Goal: Task Accomplishment & Management: Manage account settings

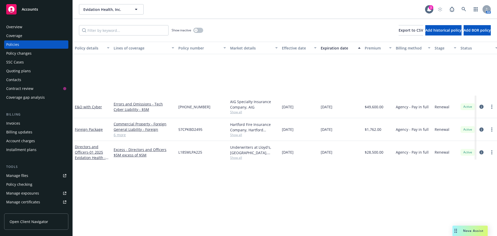
scroll to position [3, 0]
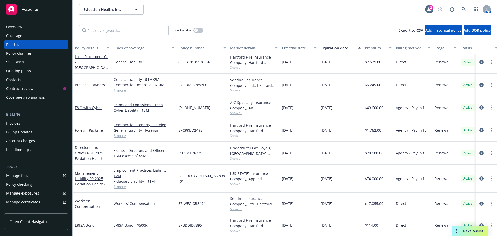
click at [42, 12] on div "Accounts" at bounding box center [36, 9] width 60 height 10
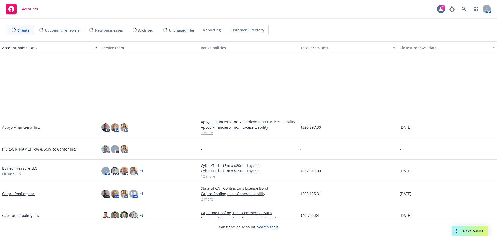
scroll to position [130, 0]
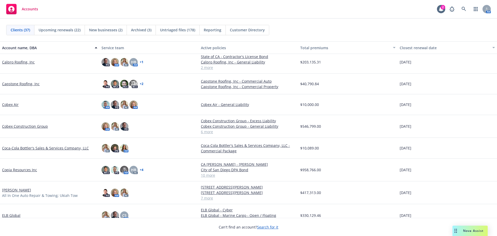
click at [53, 149] on link "Coca-Cola Bottler's Sales & Services Company, LLC" at bounding box center [45, 147] width 87 height 5
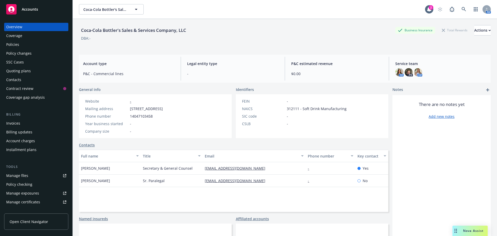
click at [43, 41] on div "Policies" at bounding box center [36, 44] width 60 height 8
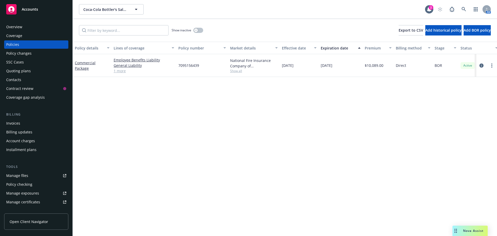
click at [42, 177] on link "Manage files" at bounding box center [36, 176] width 64 height 8
click at [33, 74] on div "Quoting plans" at bounding box center [36, 71] width 60 height 8
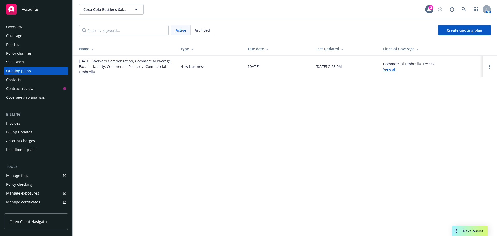
click at [100, 63] on link "12/01/2025: Workers Compensation, Commercial Package, Excess Liability, Commerc…" at bounding box center [125, 66] width 93 height 16
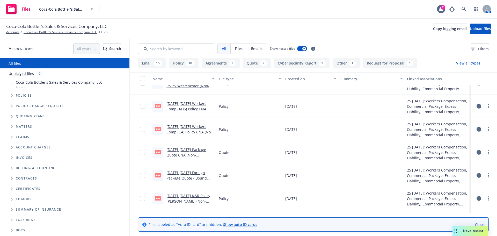
scroll to position [130, 0]
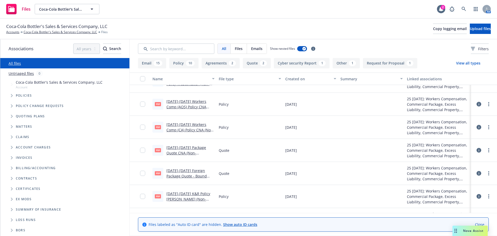
drag, startPoint x: 216, startPoint y: 80, endPoint x: 267, endPoint y: 81, distance: 50.3
click at [267, 81] on button "File type" at bounding box center [250, 79] width 66 height 12
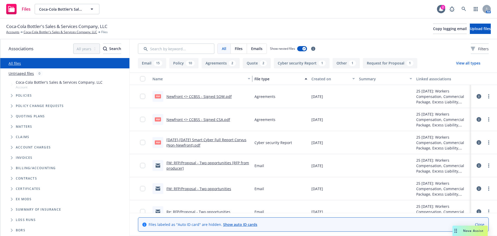
drag, startPoint x: 216, startPoint y: 80, endPoint x: 246, endPoint y: 82, distance: 30.7
click at [246, 82] on button "Name" at bounding box center [202, 79] width 102 height 12
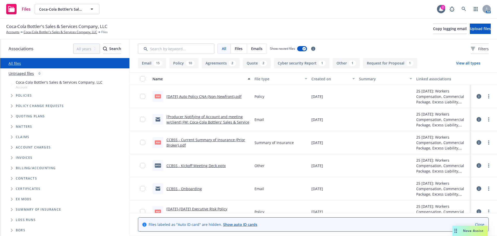
click at [259, 77] on div "File type" at bounding box center [278, 78] width 47 height 5
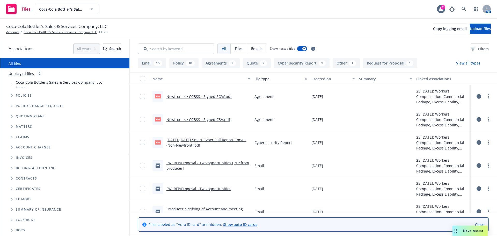
click at [259, 77] on div "File type" at bounding box center [278, 78] width 47 height 5
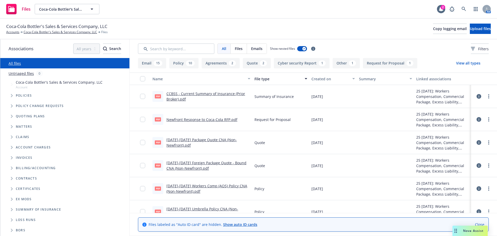
scroll to position [26, 0]
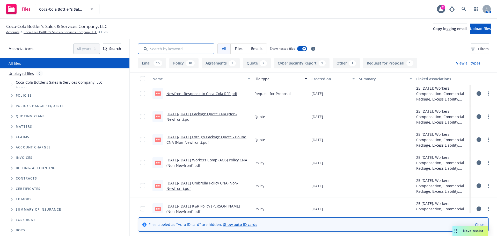
click at [182, 48] on input "Search by keyword..." at bounding box center [176, 49] width 76 height 10
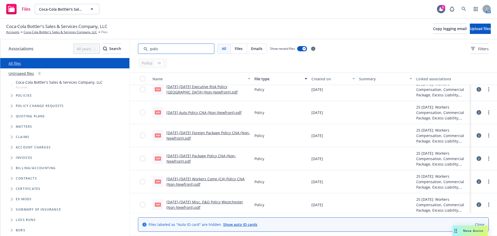
scroll to position [50, 0]
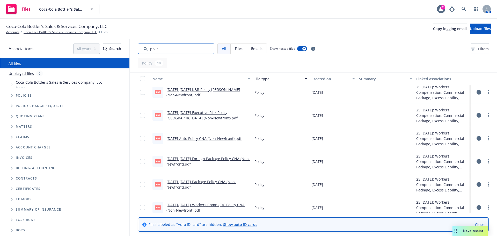
type input "polic"
click at [208, 112] on link "Feb 25-26 Executive Risk Policy Hartford (Non-Newfront).pdf" at bounding box center [202, 115] width 71 height 10
click at [51, 34] on link "Coca-Cola Bottler's Sales & Services Company, LLC" at bounding box center [61, 32] width 74 height 5
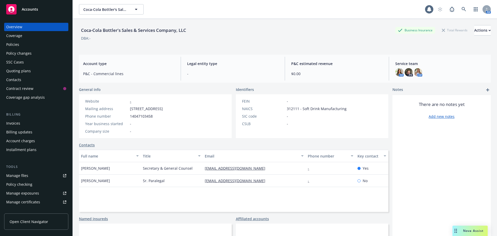
click at [24, 42] on div "Policies" at bounding box center [36, 44] width 60 height 8
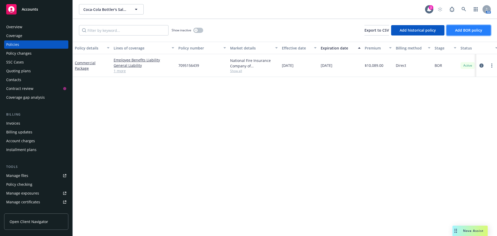
click at [452, 31] on button "Add BOR policy" at bounding box center [469, 30] width 44 height 10
select select "other"
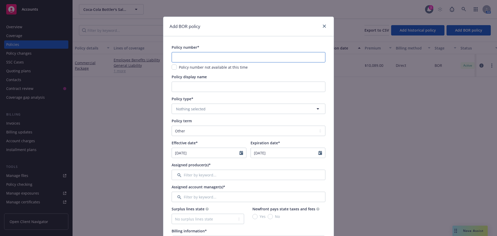
click at [204, 58] on input "text" at bounding box center [249, 57] width 154 height 10
paste input "22 KB 0426869-25"
type input "22 KB 0426869-25"
click at [198, 107] on span "Nothing selected" at bounding box center [191, 108] width 30 height 5
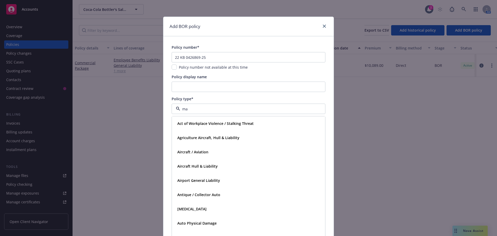
type input "man"
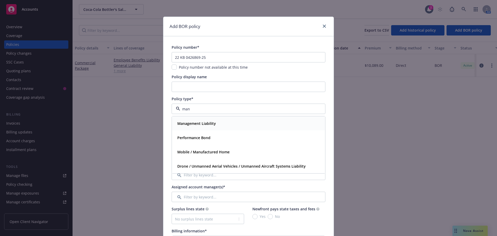
click at [199, 123] on strong "Management Liability" at bounding box center [196, 123] width 39 height 5
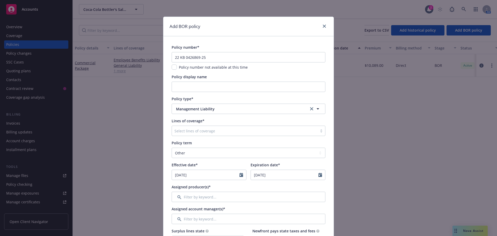
click at [202, 130] on div at bounding box center [245, 131] width 140 height 6
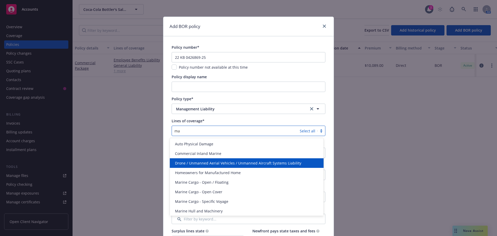
type input "m"
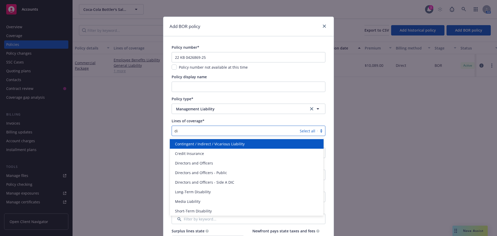
type input "dir"
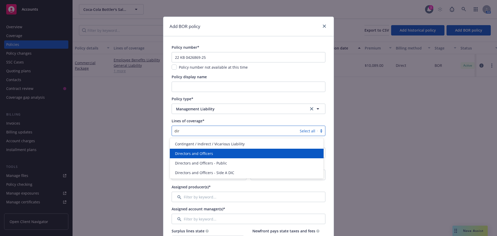
click at [216, 155] on div "Directors and Officers" at bounding box center [247, 153] width 148 height 5
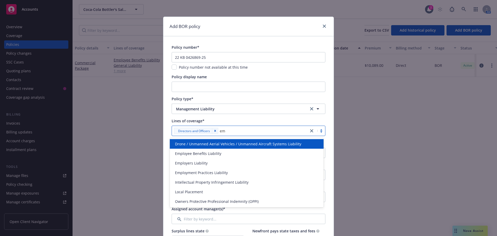
type input "emp"
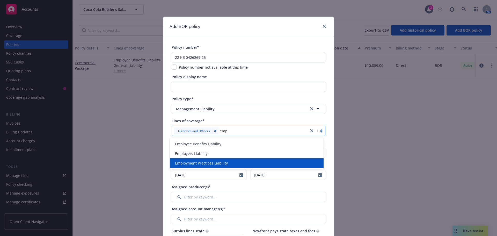
click at [208, 161] on span "Employment Practices Liability" at bounding box center [201, 162] width 53 height 5
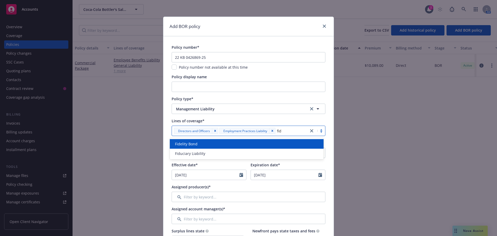
type input "fidu"
click at [247, 140] on div "Fiduciary Liability" at bounding box center [247, 144] width 154 height 10
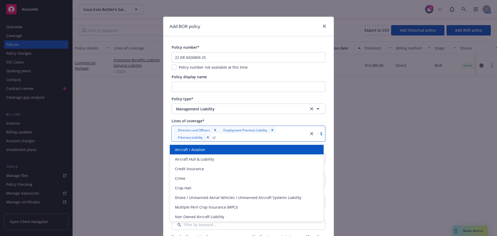
type input "cri"
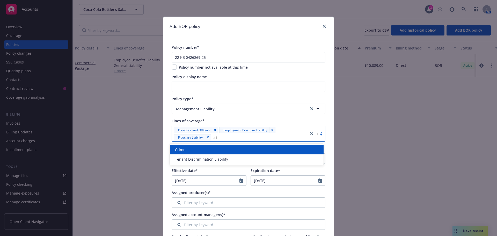
click at [284, 150] on div "Crime" at bounding box center [247, 149] width 148 height 5
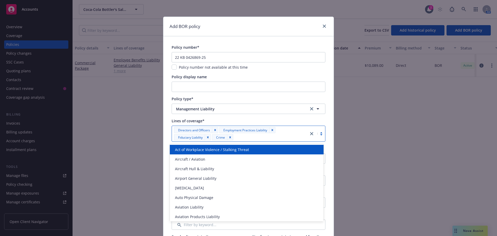
click at [127, 145] on div "Add BOR policy Policy number* 22 KB 0426869-25 Policy number not available at t…" at bounding box center [248, 118] width 497 height 236
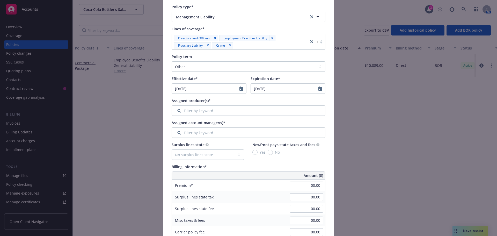
scroll to position [104, 0]
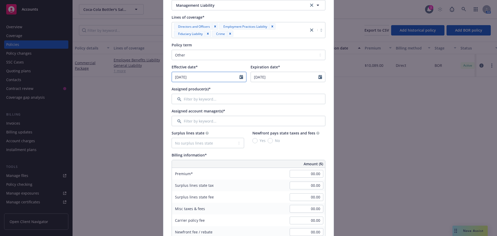
click at [240, 77] on icon "Calendar" at bounding box center [242, 77] width 4 height 4
click at [200, 88] on select "January February March April May June July August September October November De…" at bounding box center [195, 89] width 26 height 6
select select "2"
click at [182, 86] on select "January February March April May June July August September October November De…" at bounding box center [195, 89] width 26 height 6
click at [227, 106] on span "1" at bounding box center [228, 107] width 7 height 6
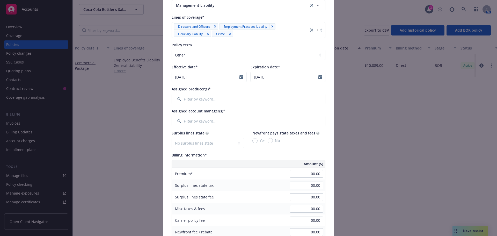
type input "[DATE]"
click at [253, 89] on div "Assigned producer(s)*" at bounding box center [249, 88] width 154 height 5
click at [320, 77] on icon "Calendar" at bounding box center [321, 77] width 4 height 4
select select "10"
click at [215, 88] on div "Assigned producer(s)*" at bounding box center [249, 88] width 154 height 5
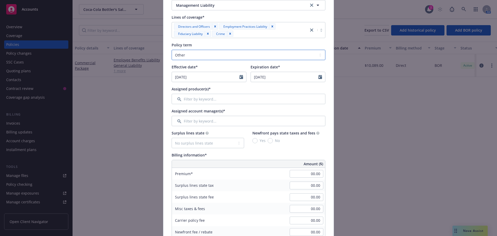
click at [225, 55] on select "Select policy term 12 Month 6 Month 4 Month 3 Month 2 Month 1 Month 36 Month (3…" at bounding box center [249, 55] width 154 height 10
select select "12"
click at [172, 50] on select "Select policy term 12 Month 6 Month 4 Month 3 Month 2 Month 1 Month 36 Month (3…" at bounding box center [249, 55] width 154 height 10
type input "02/01/2026"
click at [247, 96] on input "Filter by keyword..." at bounding box center [249, 99] width 154 height 10
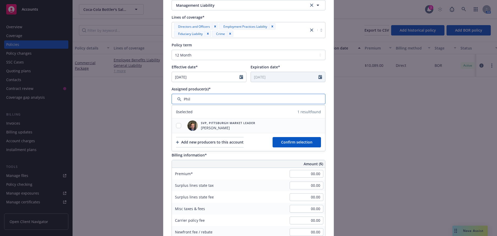
type input "Phil"
click at [232, 124] on span "SVP, Pittsburgh Market Leader" at bounding box center [228, 123] width 54 height 4
click at [173, 126] on div at bounding box center [178, 125] width 13 height 5
click at [177, 125] on input "checkbox" at bounding box center [178, 125] width 5 height 5
checkbox input "true"
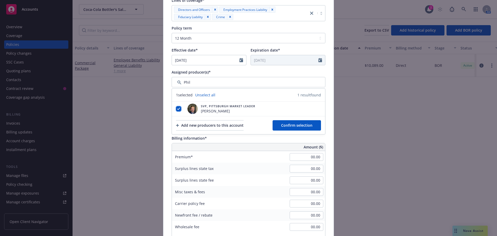
scroll to position [130, 0]
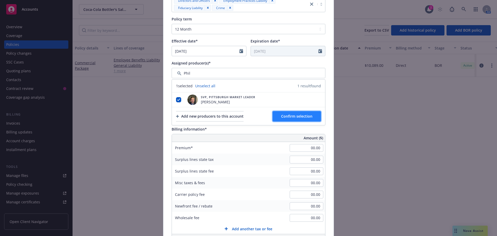
click at [284, 116] on span "Confirm selection" at bounding box center [296, 116] width 31 height 5
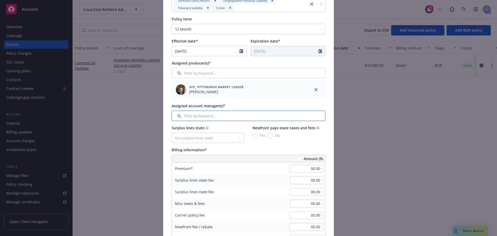
click at [215, 116] on input "Filter by keyword..." at bounding box center [249, 116] width 154 height 10
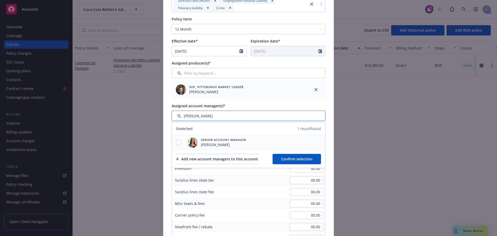
type input "holl"
click at [180, 142] on div at bounding box center [178, 142] width 13 height 5
click at [178, 142] on input "checkbox" at bounding box center [178, 142] width 5 height 5
checkbox input "true"
click at [259, 144] on div "Senior Account Manager Holly Alessi" at bounding box center [248, 142] width 153 height 15
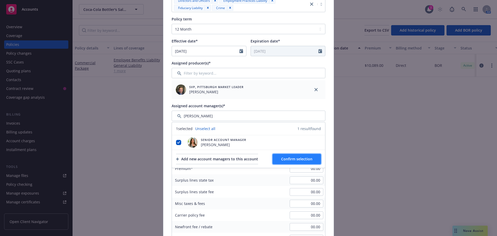
click at [283, 158] on span "Confirm selection" at bounding box center [296, 158] width 31 height 5
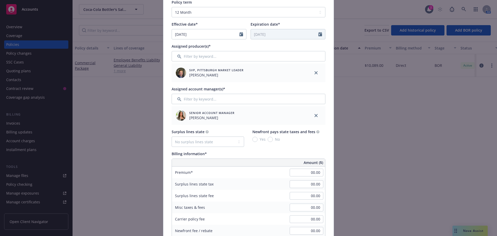
scroll to position [155, 0]
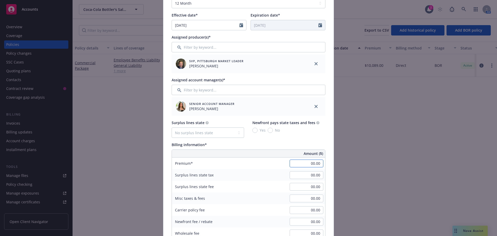
click at [310, 164] on input "00.00" at bounding box center [307, 164] width 34 height 8
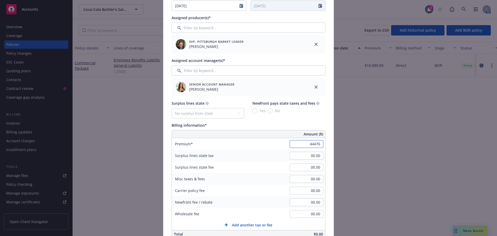
scroll to position [207, 0]
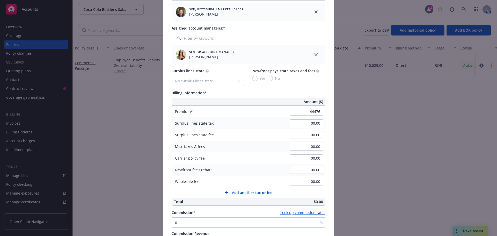
type input "44,476.00"
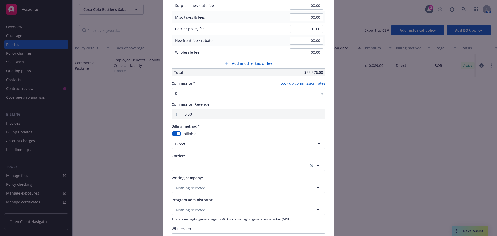
scroll to position [337, 0]
click at [213, 95] on input "0" at bounding box center [249, 93] width 154 height 10
type input "0"
click at [279, 166] on button "button" at bounding box center [249, 165] width 154 height 10
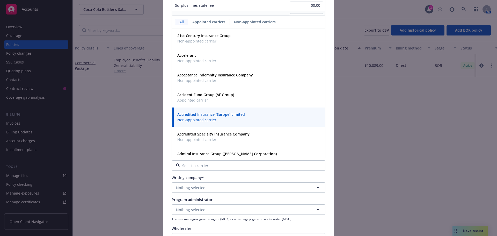
type input "t"
click at [206, 186] on button "Nothing selected" at bounding box center [249, 187] width 154 height 10
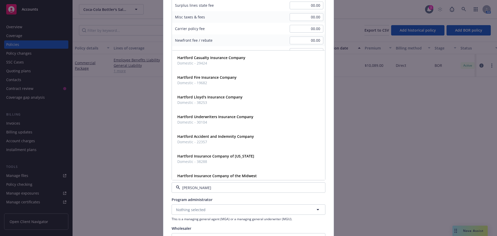
type input "hart"
drag, startPoint x: 202, startPoint y: 184, endPoint x: 173, endPoint y: 184, distance: 28.8
click at [173, 184] on div "hart" at bounding box center [249, 187] width 154 height 10
click at [194, 187] on input "hart" at bounding box center [247, 187] width 135 height 5
click at [192, 188] on input at bounding box center [247, 187] width 135 height 5
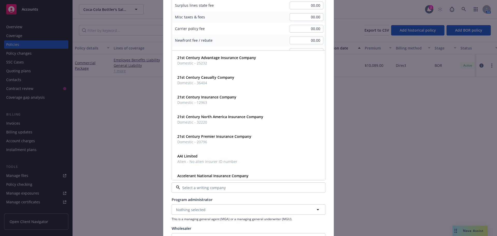
click at [146, 125] on div "Add BOR policy Policy number* 22 KB 0426869-25 Policy number not available at t…" at bounding box center [248, 118] width 497 height 236
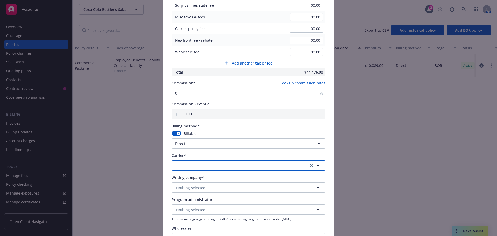
click at [194, 162] on button "button" at bounding box center [249, 165] width 154 height 10
type input "t"
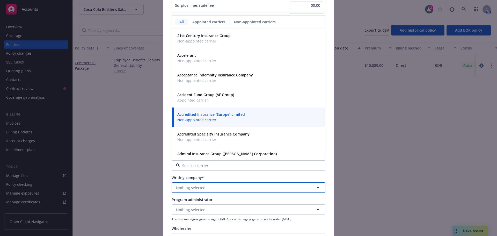
click at [193, 188] on span "Nothing selected" at bounding box center [191, 187] width 30 height 5
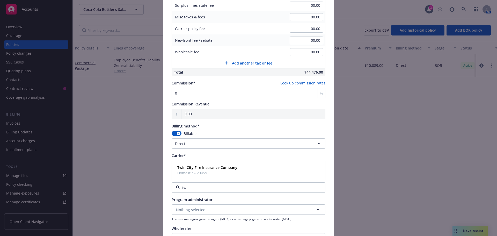
type input "twin"
click at [206, 164] on div "Twin City Fire Insurance Company Domestic - 29459" at bounding box center [206, 170] width 63 height 13
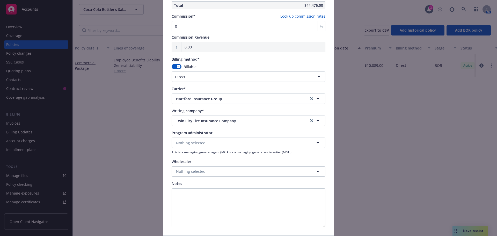
scroll to position [443, 0]
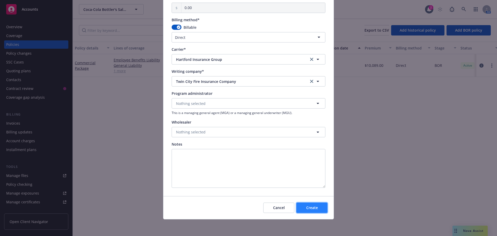
click at [310, 204] on button "Create" at bounding box center [312, 208] width 31 height 10
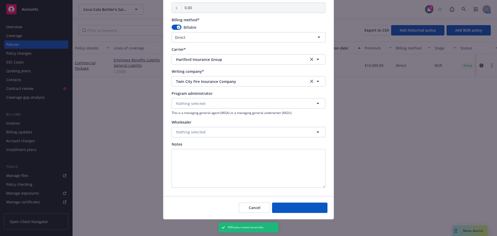
select select "other"
type input "10/13/2025"
type input "10/13/2026"
type input "00.00"
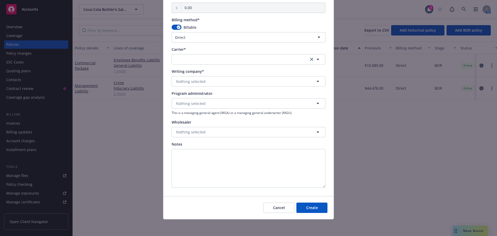
scroll to position [396, 0]
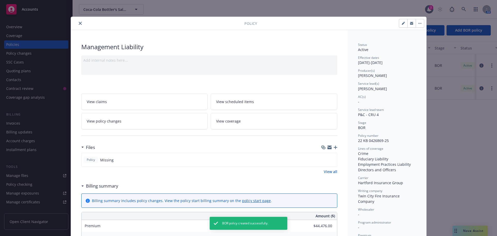
click at [79, 23] on icon "close" at bounding box center [80, 23] width 3 height 3
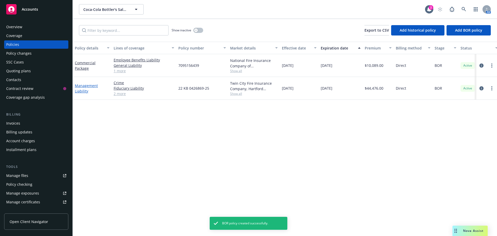
click at [85, 84] on link "Management Liability" at bounding box center [86, 88] width 23 height 10
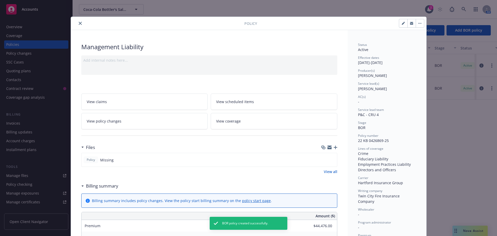
click at [401, 26] on button "button" at bounding box center [403, 23] width 8 height 8
select select "BOR"
select select "12"
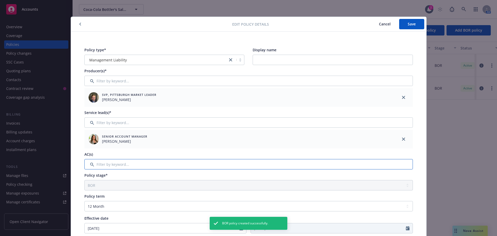
click at [149, 168] on input "Filter by keyword..." at bounding box center [248, 164] width 329 height 10
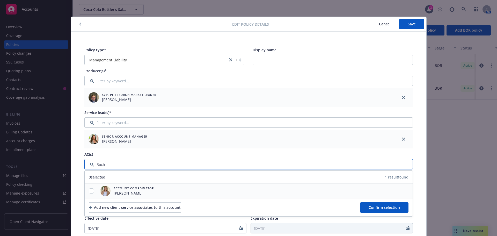
type input "Rach"
click at [88, 194] on div at bounding box center [91, 190] width 13 height 5
click at [92, 190] on div at bounding box center [91, 190] width 13 height 5
click at [90, 191] on input "checkbox" at bounding box center [91, 190] width 5 height 5
checkbox input "true"
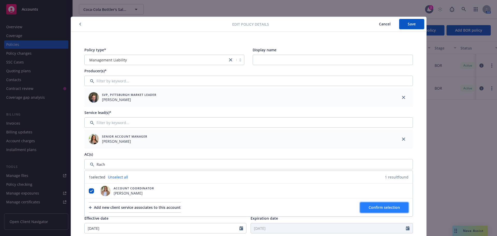
click at [380, 203] on button "Confirm selection" at bounding box center [384, 207] width 48 height 10
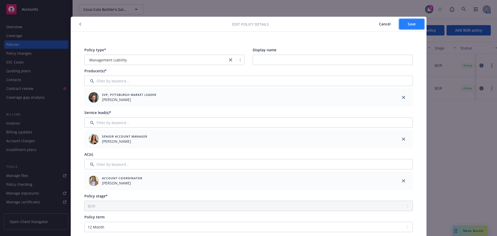
click at [408, 25] on span "Save" at bounding box center [412, 24] width 8 height 5
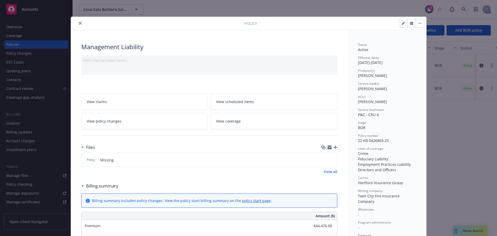
click at [77, 22] on button "close" at bounding box center [80, 23] width 6 height 6
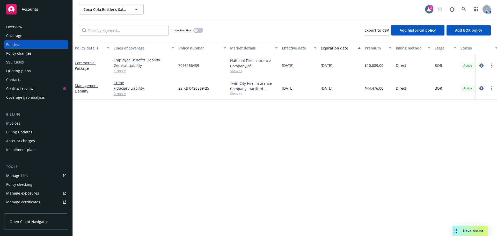
click at [223, 185] on div "Policy details Lines of coverage Policy number Market details Effective date Ex…" at bounding box center [285, 139] width 425 height 194
drag, startPoint x: -9, startPoint y: 218, endPoint x: -13, endPoint y: 529, distance: 310.4
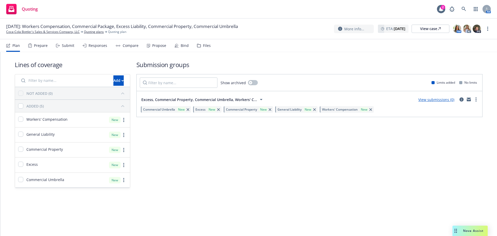
click at [207, 46] on div "Files" at bounding box center [207, 46] width 8 height 4
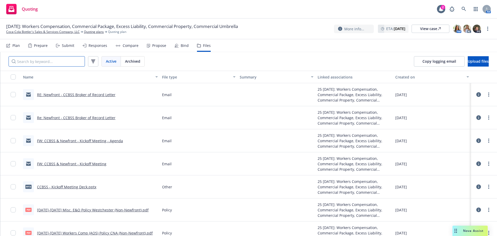
click at [51, 62] on input "Search by keyword..." at bounding box center [47, 61] width 76 height 10
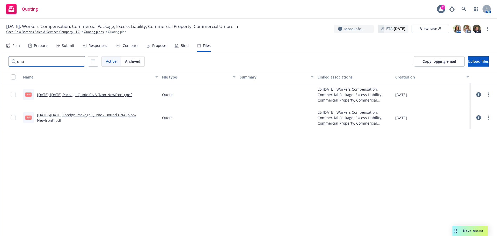
click at [34, 61] on input "quo" at bounding box center [47, 61] width 76 height 10
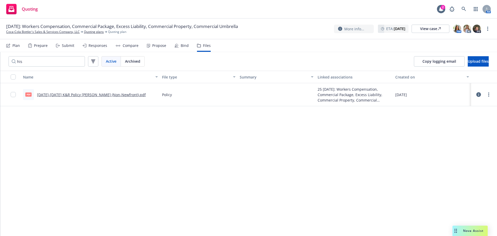
click at [52, 95] on link "[DATE]-[DATE] K&R Policy [PERSON_NAME] (Non-Newfront).pdf" at bounding box center [91, 94] width 109 height 5
click at [40, 61] on input "his" at bounding box center [47, 61] width 76 height 10
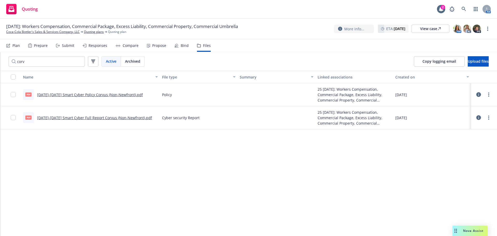
click at [57, 94] on link "Feb 25-26 Smart Cyber Policy Corvus (Non-Newfront).pdf" at bounding box center [90, 94] width 106 height 5
click at [28, 61] on input "corv" at bounding box center [47, 61] width 76 height 10
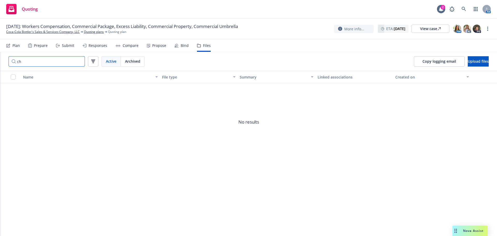
type input "c"
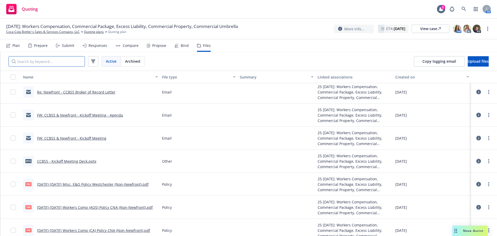
scroll to position [26, 0]
click at [94, 184] on link "Feb 25-26 Misc. E&O Policy Westchester (Non-Newfront).pdf" at bounding box center [93, 184] width 112 height 5
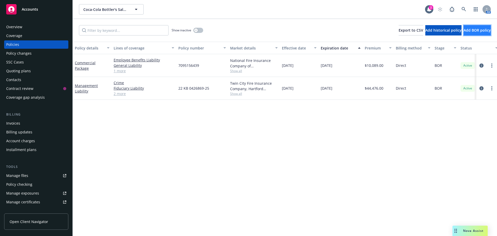
click at [470, 34] on button "Add BOR policy" at bounding box center [477, 30] width 27 height 10
select select "other"
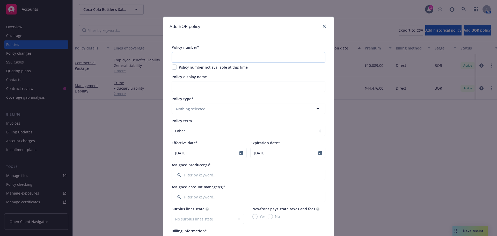
click at [190, 58] on input "text" at bounding box center [249, 57] width 154 height 10
paste input "UKA3022780.25"
type input "UKA3022780.25"
click at [182, 109] on span "Nothing selected" at bounding box center [191, 108] width 30 height 5
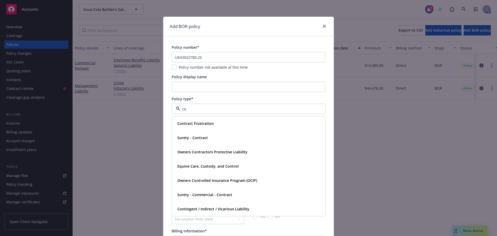
type input "c"
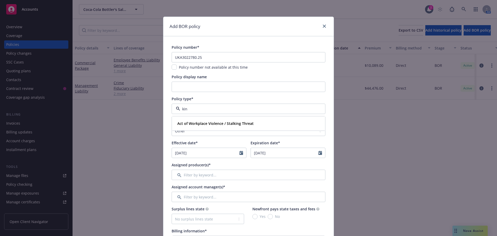
type input "ki"
click at [202, 122] on strong "Kidnap and [PERSON_NAME]" at bounding box center [202, 123] width 51 height 5
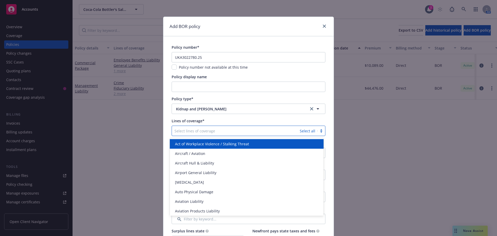
click at [208, 132] on div at bounding box center [236, 131] width 123 height 6
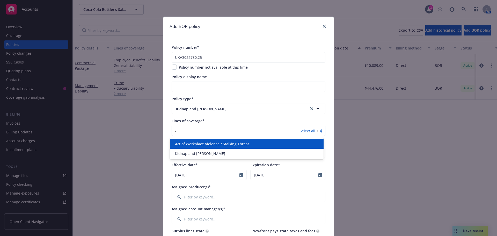
type input "ki"
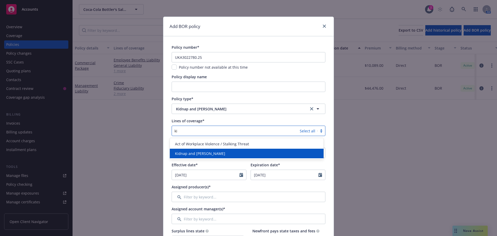
click at [206, 149] on div "Kidnap and Ransom" at bounding box center [247, 154] width 154 height 10
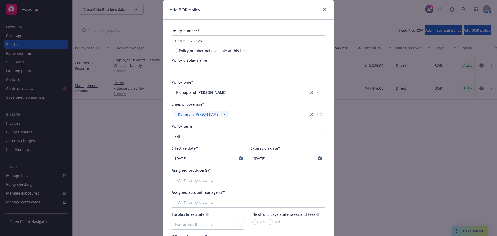
scroll to position [26, 0]
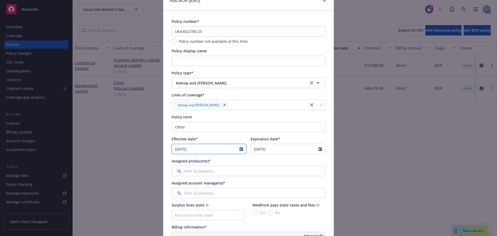
click at [240, 148] on icon "Calendar" at bounding box center [242, 149] width 4 height 4
click at [196, 162] on select "January February March April May June July August September October November De…" at bounding box center [195, 161] width 26 height 6
select select "2"
click at [182, 158] on select "January February March April May June July August September October November De…" at bounding box center [195, 161] width 26 height 6
click at [225, 179] on span "1" at bounding box center [228, 179] width 7 height 6
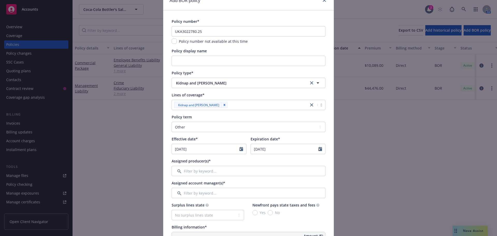
type input "[DATE]"
click at [231, 126] on select "Select policy term 12 Month 6 Month 4 Month 3 Month 2 Month 1 Month 36 Month (3…" at bounding box center [249, 127] width 154 height 10
select select "12"
click at [172, 122] on select "Select policy term 12 Month 6 Month 4 Month 3 Month 2 Month 1 Month 36 Month (3…" at bounding box center [249, 127] width 154 height 10
type input "[DATE]"
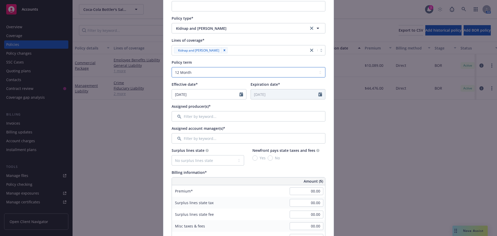
scroll to position [104, 0]
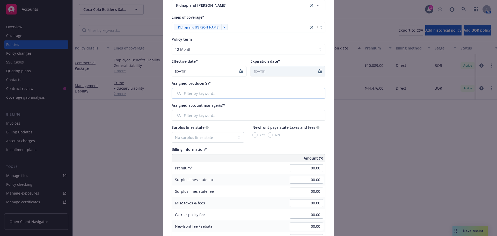
click at [202, 93] on input "Filter by keyword..." at bounding box center [249, 93] width 154 height 10
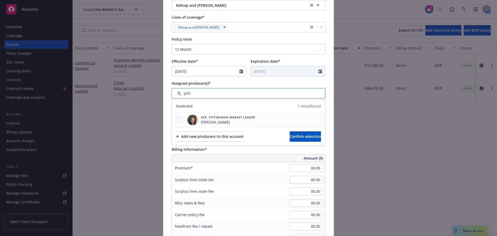
type input "phil"
click at [178, 121] on input "checkbox" at bounding box center [178, 119] width 5 height 5
checkbox input "true"
click at [290, 136] on span "Confirm selection" at bounding box center [305, 136] width 31 height 5
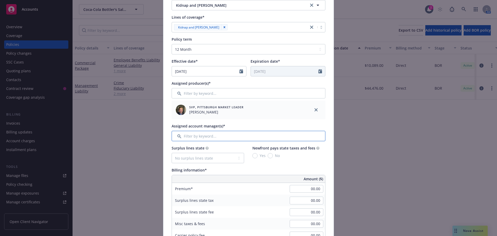
click at [195, 134] on input "Filter by keyword..." at bounding box center [249, 136] width 154 height 10
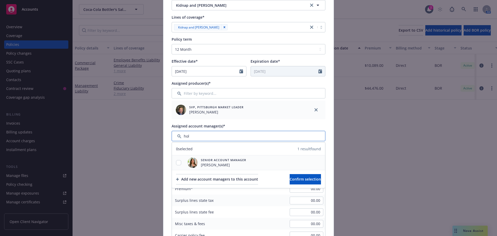
type input "hol"
click at [178, 162] on input "checkbox" at bounding box center [178, 162] width 5 height 5
checkbox input "true"
click at [305, 180] on span "Confirm selection" at bounding box center [305, 179] width 31 height 5
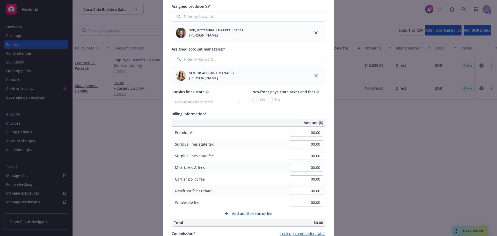
scroll to position [207, 0]
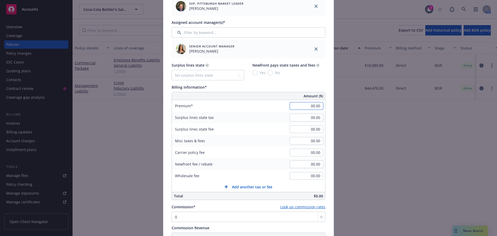
click at [313, 106] on input "00.00" at bounding box center [307, 106] width 34 height 8
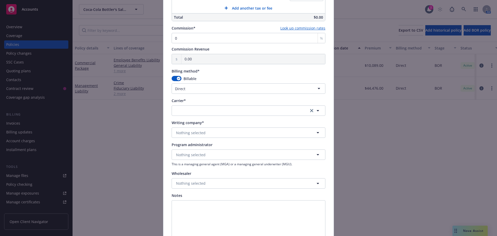
scroll to position [389, 0]
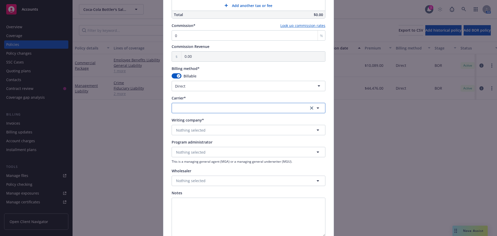
type input "2,156.00"
click at [194, 104] on button "button" at bounding box center [249, 108] width 154 height 10
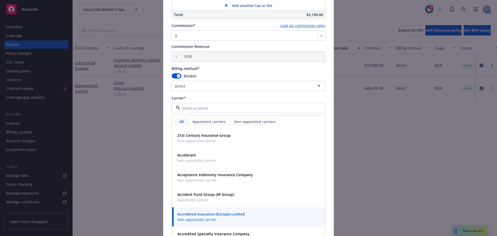
click at [140, 106] on div "Add BOR policy Policy number* UKA3022780.25 Policy number not available at this…" at bounding box center [248, 118] width 497 height 236
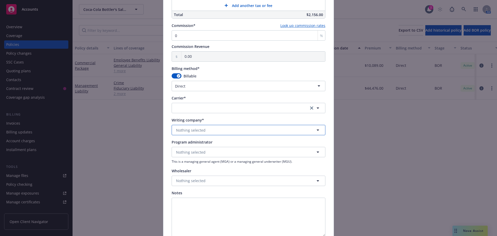
click at [180, 130] on span "Nothing selected" at bounding box center [191, 129] width 30 height 5
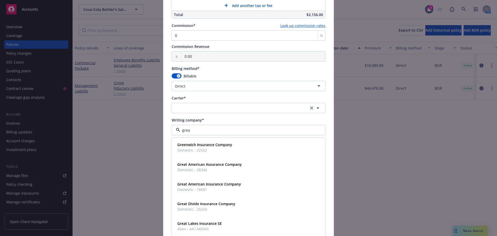
type input "great"
click at [208, 165] on strong "Great American Insurance Company" at bounding box center [209, 164] width 64 height 5
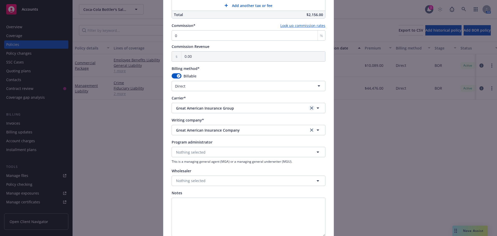
click at [311, 109] on icon "clear selection" at bounding box center [311, 107] width 3 height 3
click at [267, 111] on button "button" at bounding box center [249, 108] width 154 height 10
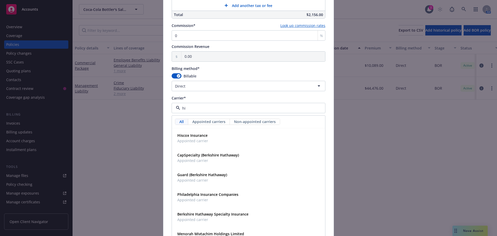
type input "his"
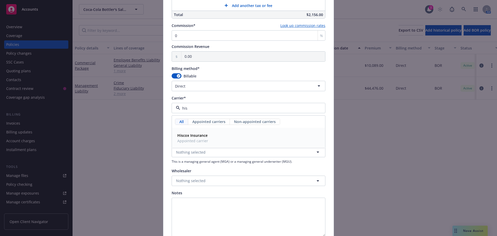
click at [253, 135] on div "Hiscox Insurance Appointed carrier" at bounding box center [248, 138] width 147 height 13
click at [192, 130] on span "Nothing selected" at bounding box center [191, 129] width 30 height 5
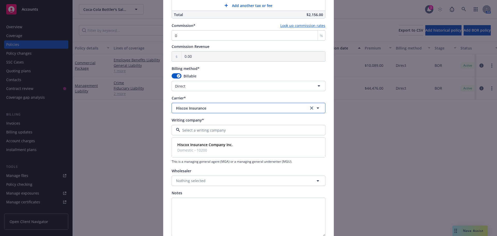
click at [200, 111] on button "Hiscox Insurance" at bounding box center [249, 108] width 154 height 10
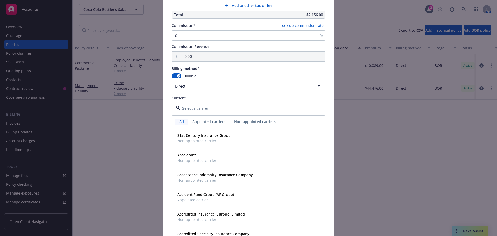
click at [319, 97] on div "Carrier*" at bounding box center [249, 97] width 154 height 5
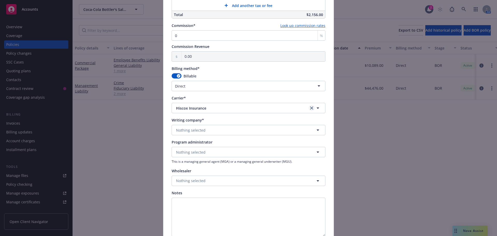
click at [310, 110] on link "clear selection" at bounding box center [312, 108] width 6 height 6
click at [213, 131] on button "Nothing selected" at bounding box center [249, 130] width 154 height 10
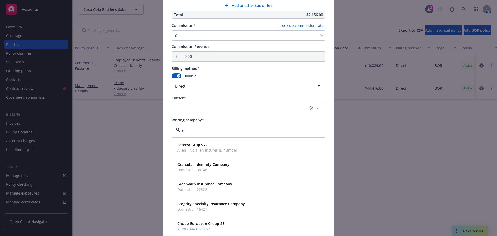
type input "gre"
click at [212, 188] on span "Domestic - 16691" at bounding box center [209, 189] width 64 height 5
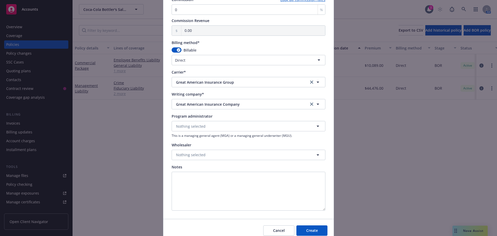
scroll to position [437, 0]
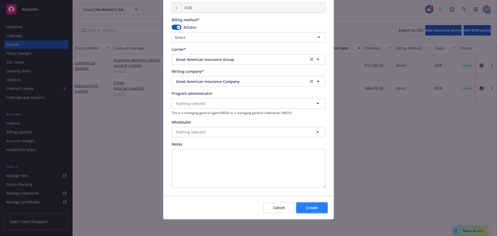
click at [302, 209] on button "Create" at bounding box center [312, 208] width 31 height 10
select select "other"
type input "10/13/2025"
type input "10/13/2026"
type input "00.00"
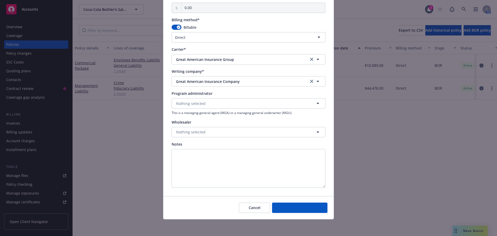
scroll to position [396, 0]
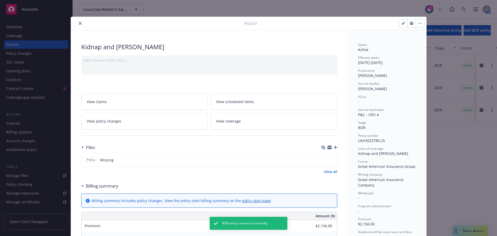
click at [79, 23] on icon "close" at bounding box center [80, 23] width 3 height 3
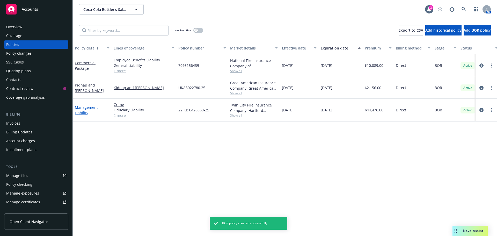
click at [81, 112] on link "Management Liability" at bounding box center [86, 110] width 23 height 10
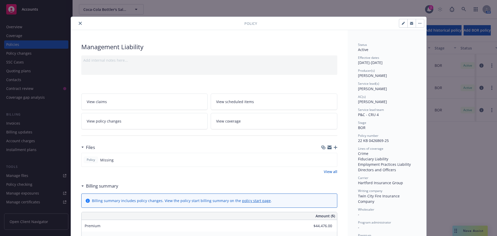
click at [399, 25] on button "button" at bounding box center [403, 23] width 8 height 8
select select "BOR"
select select "12"
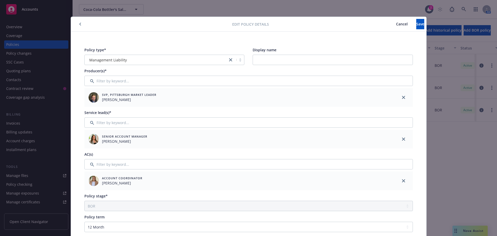
click at [79, 25] on icon "button" at bounding box center [80, 24] width 2 height 3
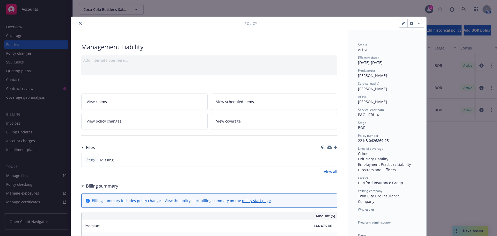
click at [79, 24] on icon "close" at bounding box center [80, 23] width 3 height 3
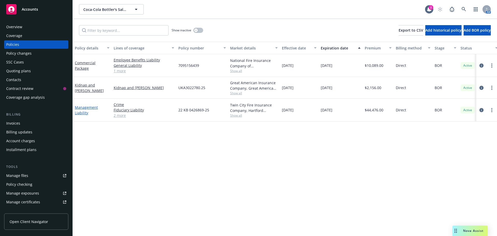
click at [91, 106] on link "Management Liability" at bounding box center [86, 110] width 23 height 10
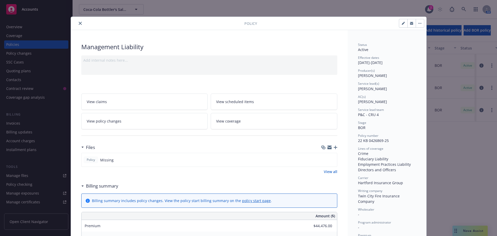
scroll to position [16, 0]
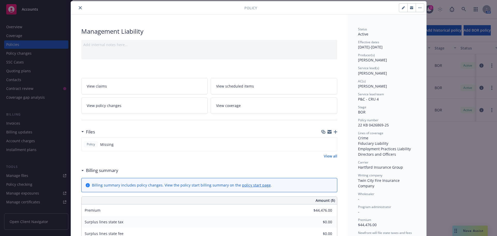
click at [401, 11] on button "button" at bounding box center [403, 8] width 8 height 8
select select "BOR"
select select "12"
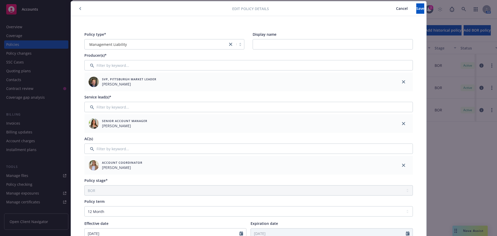
click at [79, 7] on icon "button" at bounding box center [80, 8] width 2 height 3
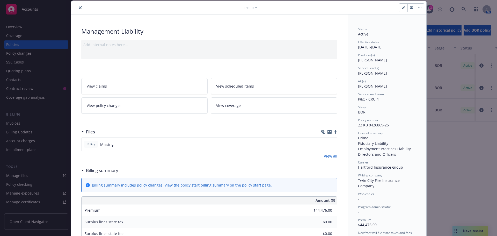
click at [79, 6] on button "close" at bounding box center [80, 8] width 6 height 6
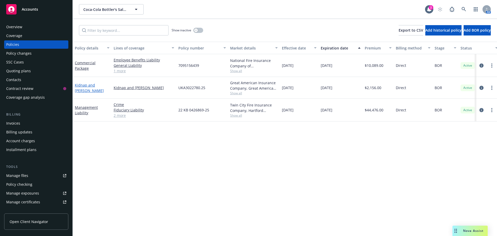
click at [83, 88] on link "Kidnap and Ransom" at bounding box center [89, 88] width 29 height 10
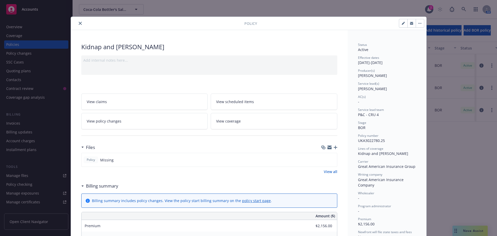
scroll to position [16, 0]
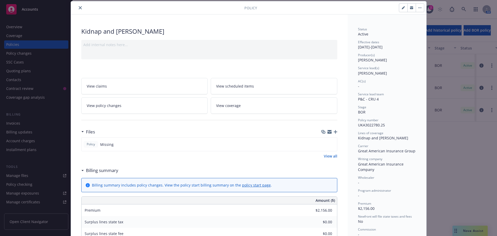
click at [401, 10] on button "button" at bounding box center [403, 8] width 8 height 8
select select "BOR"
select select "12"
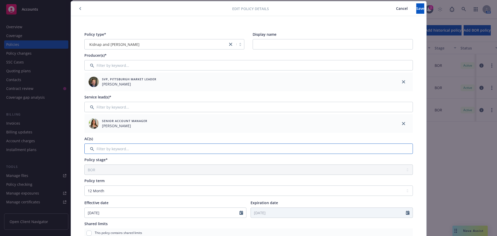
click at [101, 151] on input "Filter by keyword..." at bounding box center [248, 149] width 329 height 10
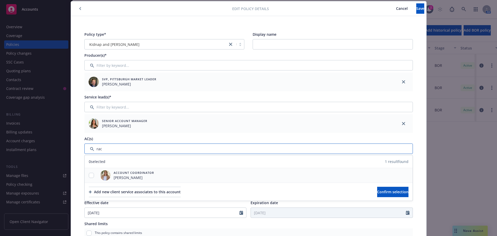
type input "rac"
click at [90, 176] on input "checkbox" at bounding box center [91, 175] width 5 height 5
checkbox input "true"
click at [377, 192] on button "Confirm selection" at bounding box center [392, 192] width 31 height 10
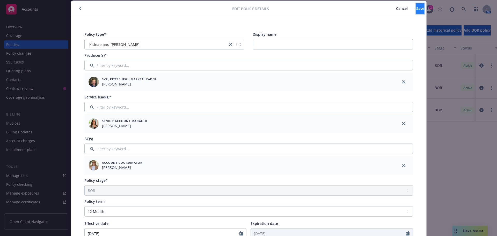
click at [417, 9] on button "Save" at bounding box center [421, 8] width 8 height 10
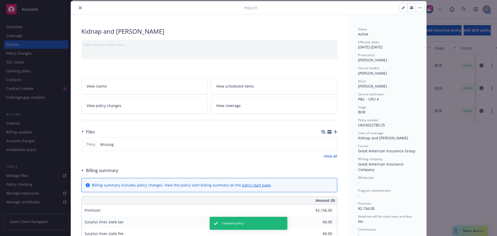
click at [79, 6] on icon "close" at bounding box center [80, 7] width 3 height 3
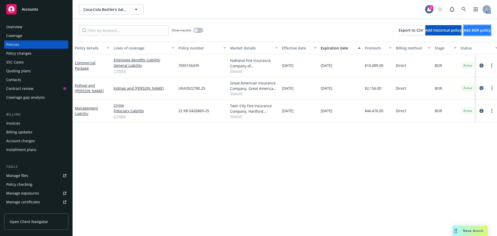
click at [486, 29] on button "Add BOR policy" at bounding box center [477, 30] width 27 height 10
select select "other"
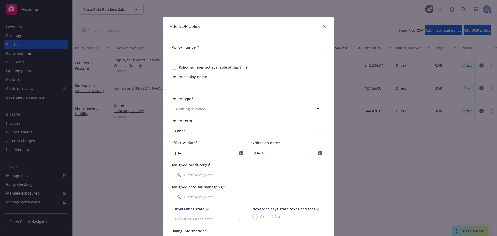
click at [185, 60] on input "text" at bounding box center [249, 57] width 154 height 10
paste input "CYB-107946230-01"
type input "CYB-107946230-01"
click at [205, 108] on button "Nothing selected" at bounding box center [249, 109] width 154 height 10
click at [191, 110] on span "Nothing selected" at bounding box center [191, 108] width 30 height 5
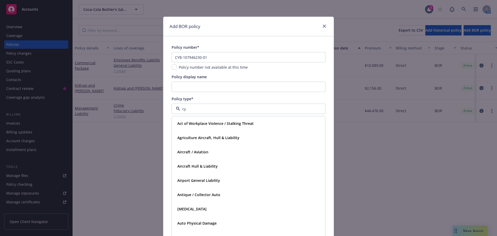
type input "cyb"
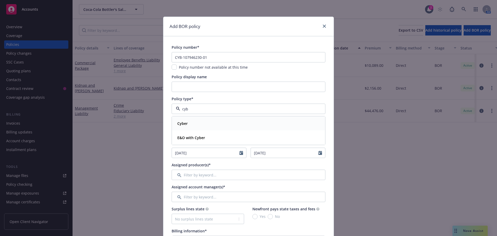
click at [193, 121] on div "Cyber" at bounding box center [248, 124] width 147 height 8
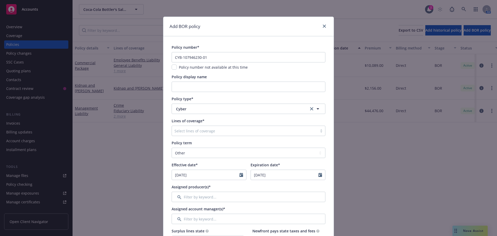
click at [220, 132] on div at bounding box center [245, 131] width 140 height 6
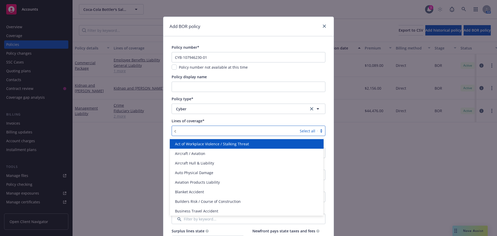
type input "cy"
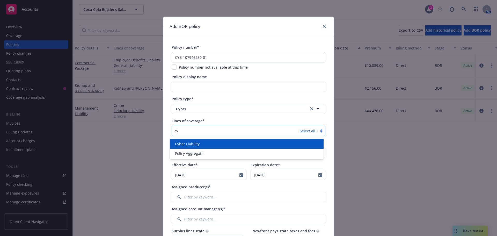
click at [215, 143] on div "Cyber Liability" at bounding box center [247, 143] width 148 height 5
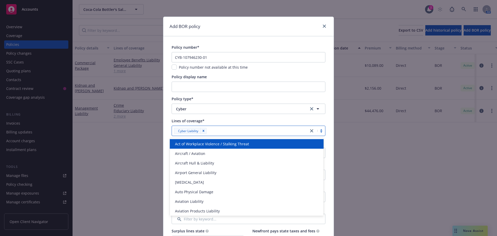
click at [262, 119] on div "Lines of coverage*" at bounding box center [249, 120] width 154 height 5
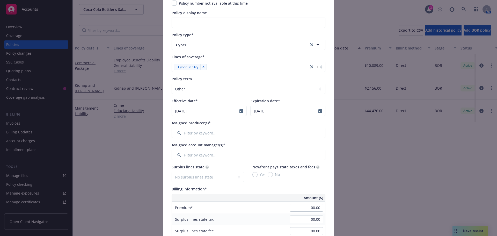
scroll to position [78, 0]
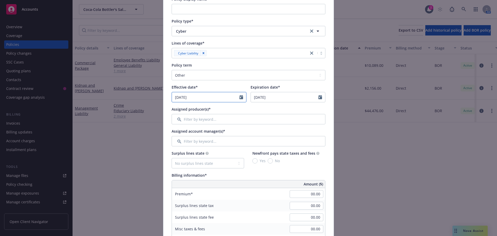
click at [241, 97] on icon "Calendar" at bounding box center [242, 97] width 4 height 4
click at [188, 110] on select "January February March April May June July August September October November De…" at bounding box center [195, 109] width 26 height 6
select select "2"
click at [182, 106] on select "January February March April May June July August September October November De…" at bounding box center [195, 109] width 26 height 6
click at [226, 127] on span "1" at bounding box center [228, 127] width 7 height 6
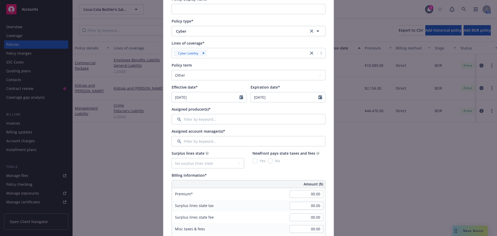
type input "02/01/2025"
click at [209, 73] on select "Select policy term 12 Month 6 Month 4 Month 3 Month 2 Month 1 Month 36 Month (3…" at bounding box center [249, 75] width 154 height 10
select select "12"
click at [172, 70] on select "Select policy term 12 Month 6 Month 4 Month 3 Month 2 Month 1 Month 36 Month (3…" at bounding box center [249, 75] width 154 height 10
type input "02/01/2026"
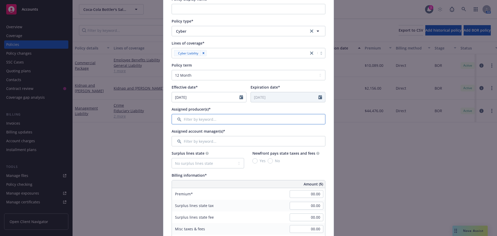
click at [241, 120] on input "Filter by keyword..." at bounding box center [249, 119] width 154 height 10
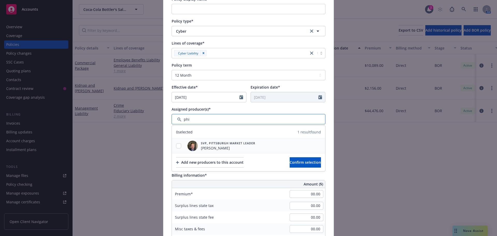
type input "phi"
click at [175, 149] on div at bounding box center [178, 146] width 13 height 15
click at [176, 147] on input "checkbox" at bounding box center [178, 145] width 5 height 5
checkbox input "true"
click at [293, 160] on span "Confirm selection" at bounding box center [305, 162] width 31 height 5
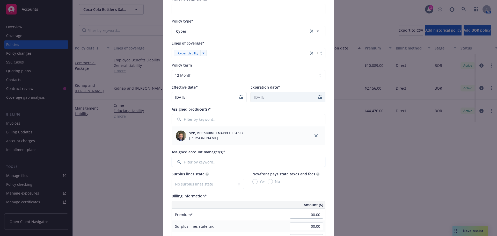
click at [192, 160] on input "Filter by keyword..." at bounding box center [249, 162] width 154 height 10
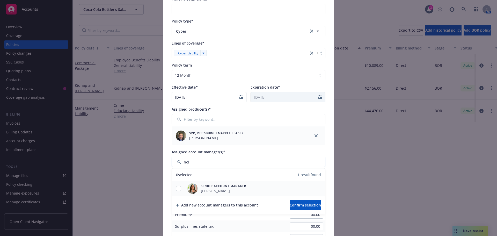
type input "hol"
click at [176, 188] on input "checkbox" at bounding box center [178, 188] width 5 height 5
checkbox input "true"
click at [293, 203] on span "Confirm selection" at bounding box center [305, 205] width 31 height 5
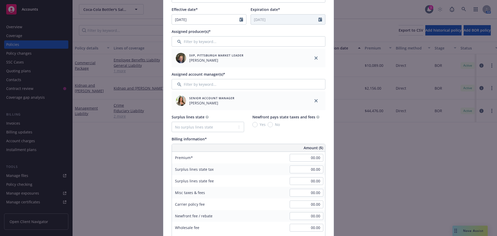
scroll to position [181, 0]
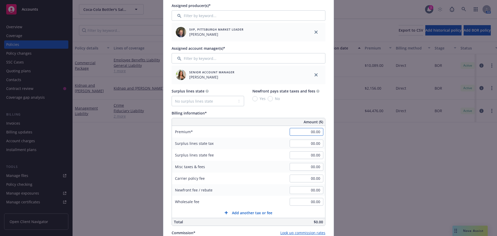
click at [303, 130] on input "00.00" at bounding box center [307, 132] width 34 height 8
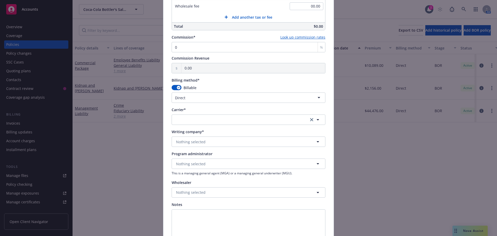
scroll to position [389, 0]
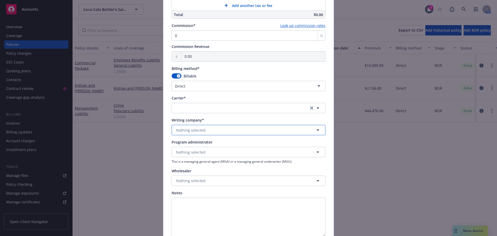
type input "28,350.00"
click at [212, 131] on button "Nothing selected" at bounding box center [249, 130] width 154 height 10
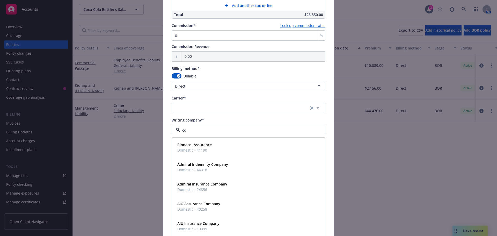
type input "c"
click at [187, 105] on button "button" at bounding box center [249, 108] width 154 height 10
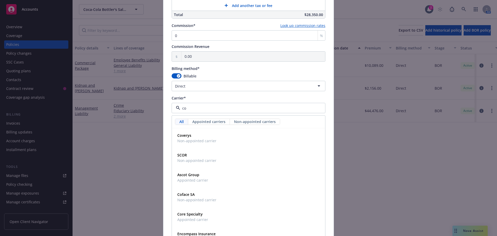
type input "c"
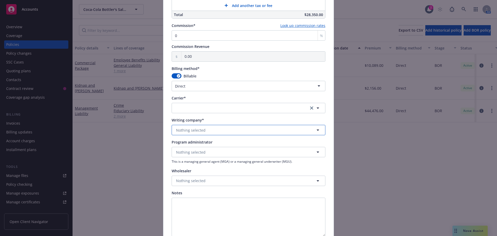
click at [186, 134] on button "Nothing selected" at bounding box center [249, 130] width 154 height 10
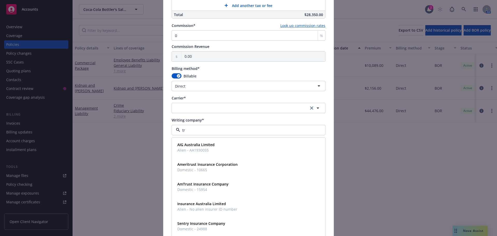
type input "t"
type input "c"
type input "trav"
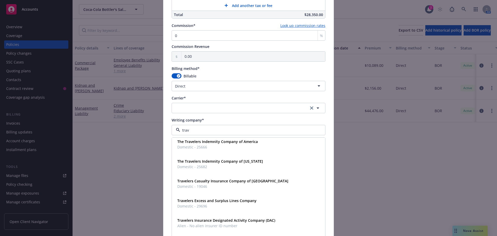
scroll to position [285, 0]
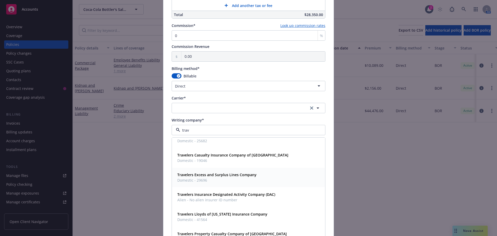
click at [217, 175] on strong "Travelers Excess and Surplus Lines Company" at bounding box center [216, 174] width 79 height 5
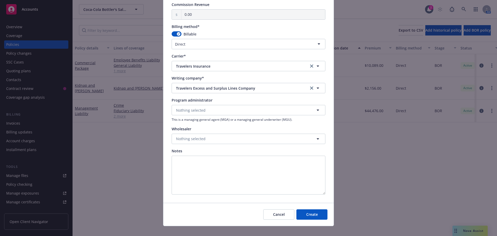
scroll to position [437, 0]
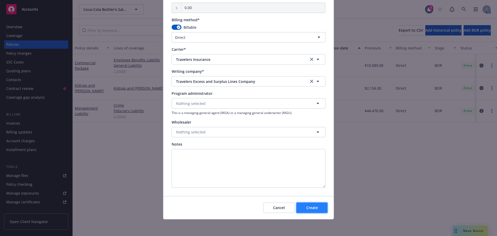
click at [309, 212] on button "Create" at bounding box center [312, 208] width 31 height 10
select select "other"
type input "10/13/2025"
type input "10/13/2026"
type input "00.00"
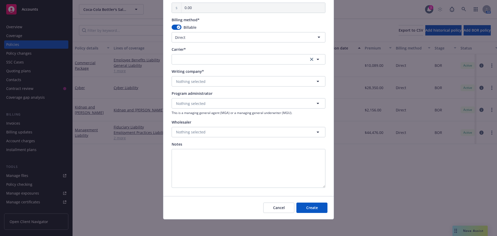
scroll to position [396, 0]
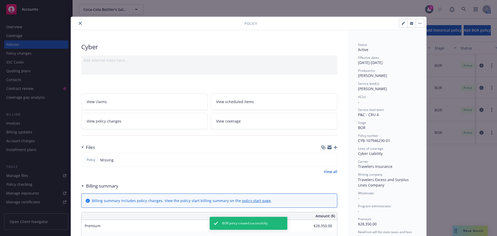
click at [79, 23] on icon "close" at bounding box center [80, 23] width 3 height 3
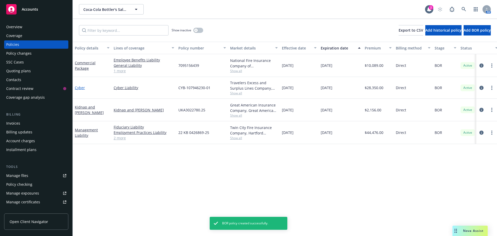
click at [79, 86] on link "Cyber" at bounding box center [80, 87] width 10 height 5
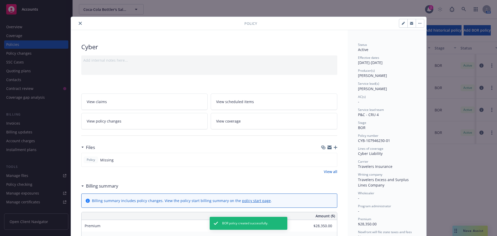
scroll to position [16, 0]
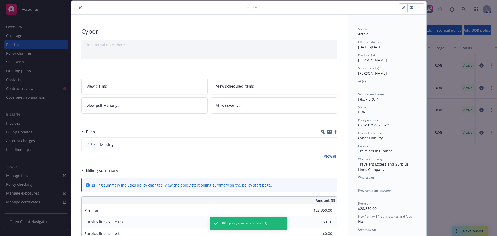
click at [402, 5] on button "button" at bounding box center [403, 8] width 8 height 8
select select "BOR"
select select "12"
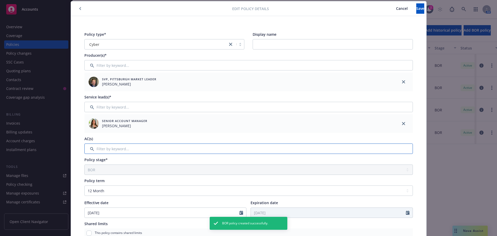
click at [104, 151] on input "Filter by keyword..." at bounding box center [248, 149] width 329 height 10
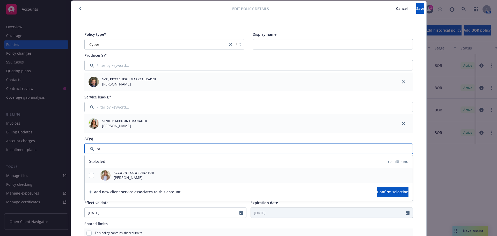
type input "ra"
click at [89, 175] on input "checkbox" at bounding box center [91, 175] width 5 height 5
checkbox input "true"
click at [398, 193] on button "Confirm selection" at bounding box center [392, 192] width 31 height 10
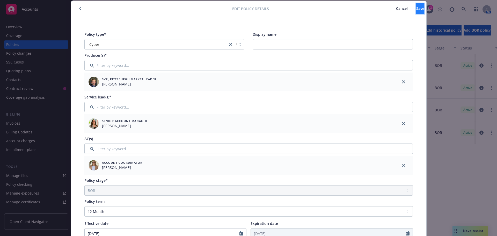
click at [417, 12] on button "Save" at bounding box center [421, 8] width 8 height 10
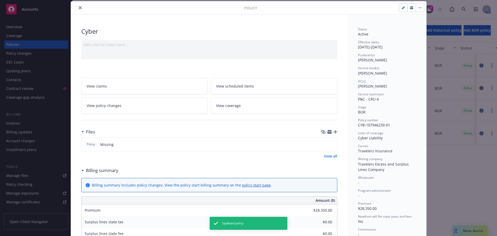
click at [79, 7] on icon "close" at bounding box center [80, 7] width 3 height 3
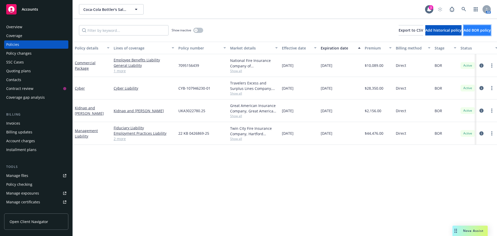
click at [465, 30] on span "Add BOR policy" at bounding box center [477, 30] width 27 height 5
select select "other"
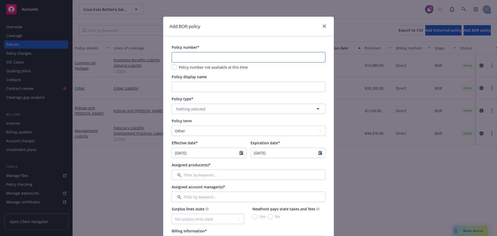
click at [208, 60] on input "text" at bounding box center [249, 57] width 154 height 10
paste input "G73568468 004"
type input "G73568468 004"
click at [184, 107] on span "Nothing selected" at bounding box center [191, 108] width 30 height 5
click at [213, 110] on button "Nothing selected" at bounding box center [249, 109] width 154 height 10
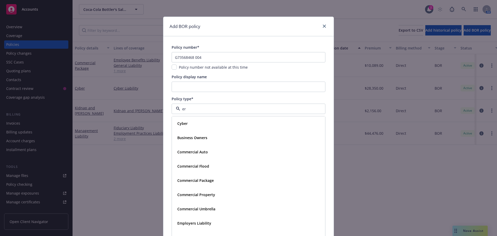
type input "err"
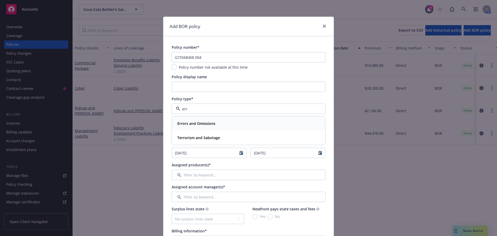
click at [207, 128] on div "Errors and Omissions" at bounding box center [248, 124] width 153 height 14
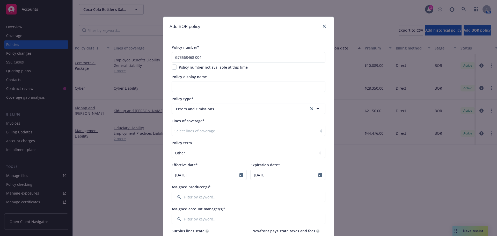
click at [210, 131] on div at bounding box center [245, 131] width 140 height 6
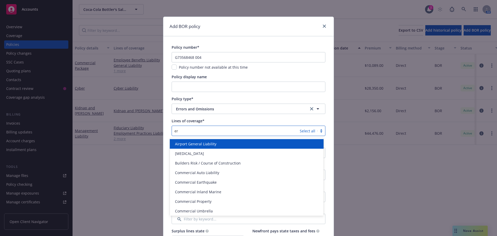
type input "err"
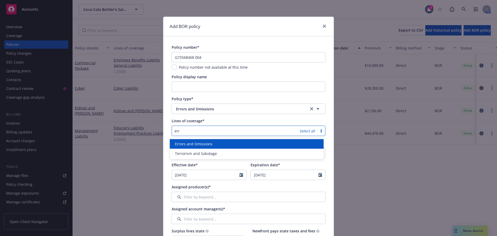
click at [210, 144] on span "Errors and Omissions" at bounding box center [194, 143] width 38 height 5
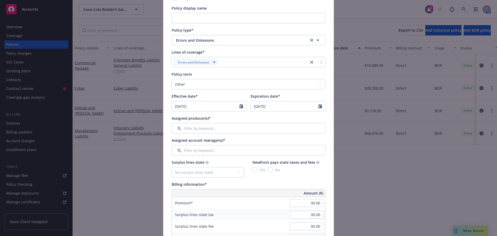
scroll to position [78, 0]
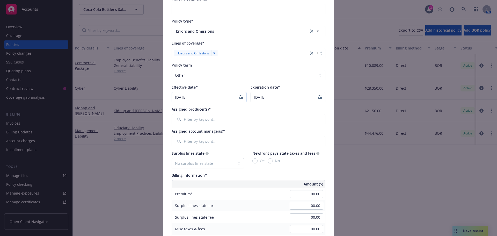
click at [240, 95] on icon "Calendar" at bounding box center [242, 97] width 4 height 4
click at [188, 109] on select "January February March April May June July August September October November De…" at bounding box center [195, 109] width 26 height 6
select select "2"
click at [182, 106] on select "January February March April May June July August September October November De…" at bounding box center [195, 109] width 26 height 6
click at [226, 128] on span "1" at bounding box center [228, 127] width 7 height 6
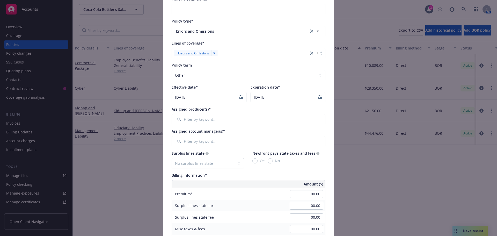
type input "02/01/2025"
click at [223, 73] on select "Select policy term 12 Month 6 Month 4 Month 3 Month 2 Month 1 Month 36 Month (3…" at bounding box center [249, 75] width 154 height 10
select select "12"
click at [172, 70] on select "Select policy term 12 Month 6 Month 4 Month 3 Month 2 Month 1 Month 36 Month (3…" at bounding box center [249, 75] width 154 height 10
type input "02/01/2026"
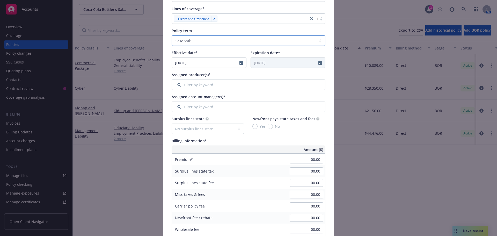
scroll to position [130, 0]
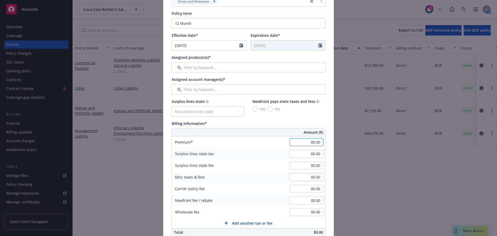
click at [316, 141] on input "00.00" at bounding box center [307, 142] width 34 height 8
click at [232, 113] on select "No surplus lines state Alaska Alabama Arkansas Arizona California Colorado Conn…" at bounding box center [208, 111] width 73 height 10
select select "GA"
click at [172, 106] on select "No surplus lines state Alaska Alabama Arkansas Arizona California Colorado Conn…" at bounding box center [208, 111] width 73 height 10
click at [268, 109] on input "No" at bounding box center [270, 108] width 5 height 5
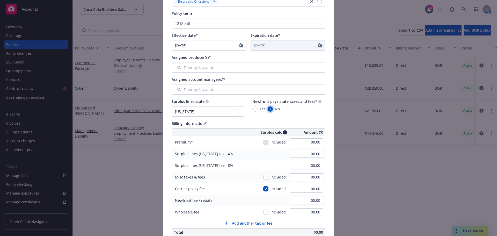
radio input "true"
click at [313, 142] on input "00.00" at bounding box center [307, 142] width 34 height 8
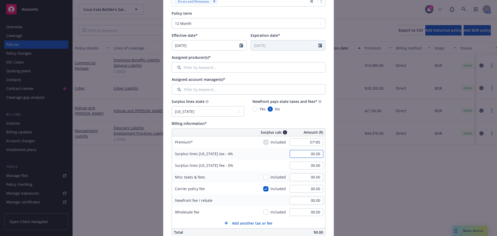
type input "57,185.00"
type input "2,287.40"
click at [314, 153] on input "2,287.40" at bounding box center [307, 154] width 34 height 8
click at [276, 155] on div "Surplus lines Georgia tax - 4% 2,287.40" at bounding box center [248, 154] width 153 height 12
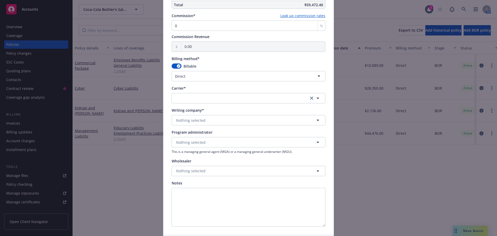
scroll to position [363, 0]
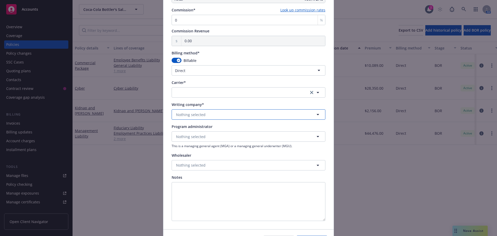
click at [201, 118] on button "Nothing selected" at bounding box center [249, 114] width 154 height 10
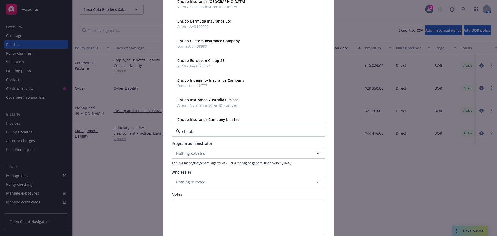
scroll to position [337, 0]
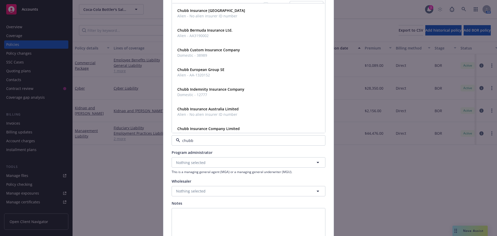
type input "chubb"
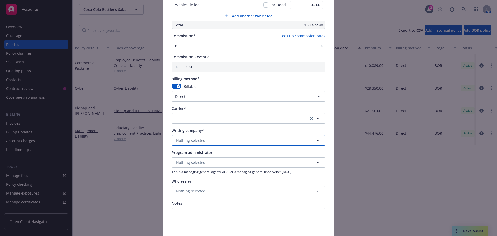
click at [190, 141] on span "Nothing selected" at bounding box center [191, 140] width 30 height 5
type input "westch"
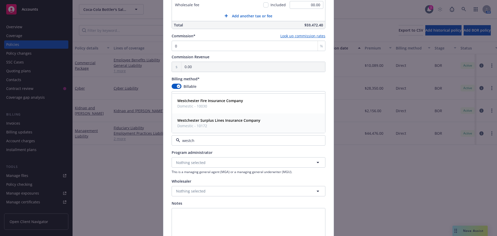
click at [205, 123] on span "Domestic - 10172" at bounding box center [218, 125] width 83 height 5
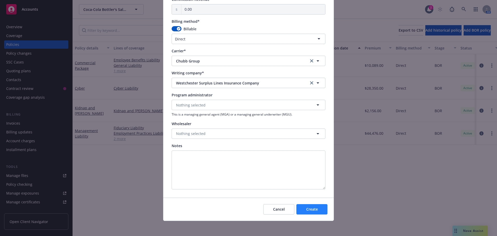
scroll to position [396, 0]
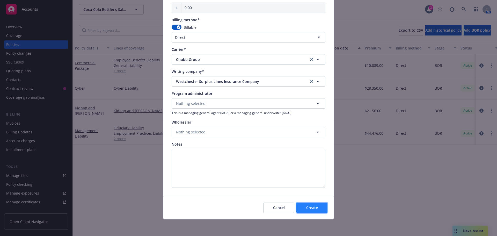
click at [316, 208] on span "Create" at bounding box center [312, 207] width 12 height 5
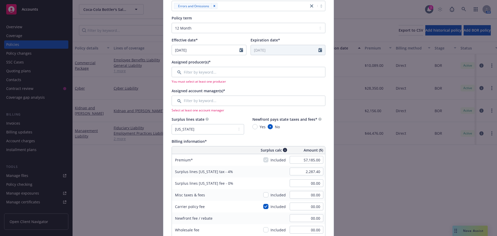
scroll to position [124, 0]
click at [200, 75] on input "Filter by keyword..." at bounding box center [249, 73] width 154 height 10
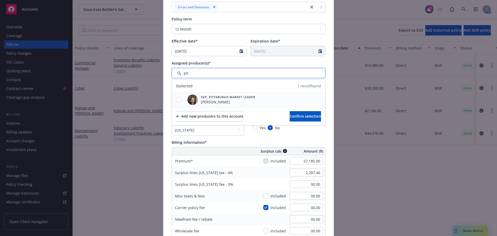
type input "ph"
click at [176, 97] on input "checkbox" at bounding box center [178, 99] width 5 height 5
checkbox input "true"
click at [302, 117] on span "Confirm selection" at bounding box center [305, 116] width 31 height 5
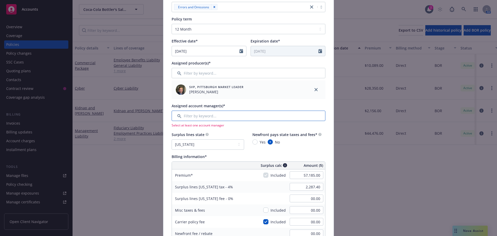
click at [189, 115] on input "Filter by keyword..." at bounding box center [249, 116] width 154 height 10
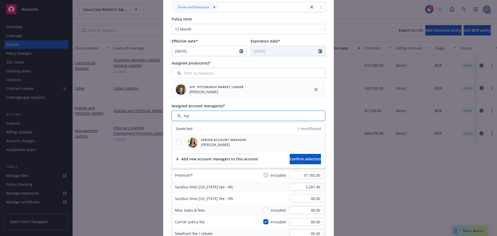
type input "hol"
click at [178, 145] on div at bounding box center [178, 142] width 13 height 15
click at [177, 142] on input "checkbox" at bounding box center [178, 142] width 5 height 5
checkbox input "true"
click at [290, 160] on button "Confirm selection" at bounding box center [305, 159] width 31 height 10
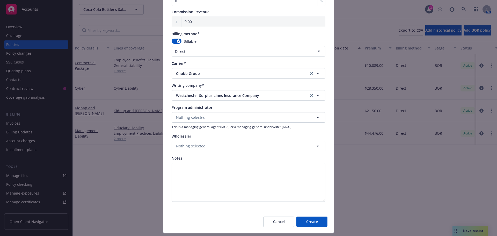
scroll to position [437, 0]
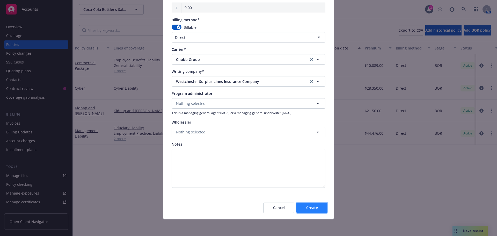
click at [320, 206] on button "Create" at bounding box center [312, 208] width 31 height 10
select select "other"
type input "10/13/2025"
type input "10/13/2026"
select select "NONE"
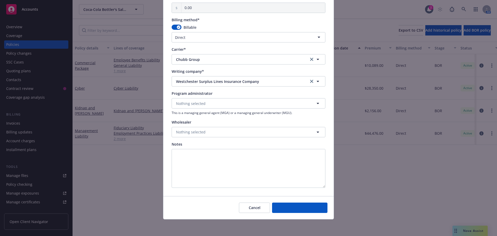
type input "00.00"
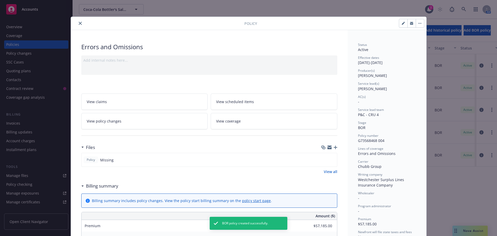
click at [401, 19] on button "button" at bounding box center [403, 23] width 8 height 8
select select "BOR"
select select "12"
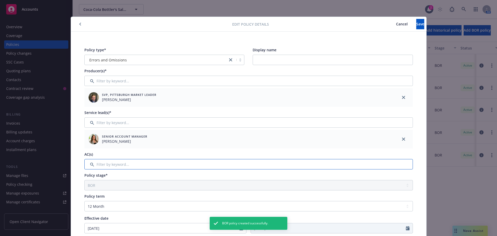
click at [105, 163] on input "Filter by keyword..." at bounding box center [248, 164] width 329 height 10
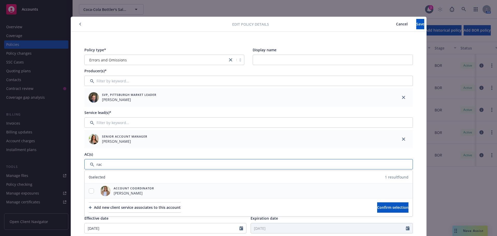
type input "rac"
click at [89, 189] on input "checkbox" at bounding box center [91, 190] width 5 height 5
checkbox input "true"
click at [401, 207] on button "Confirm selection" at bounding box center [392, 207] width 31 height 10
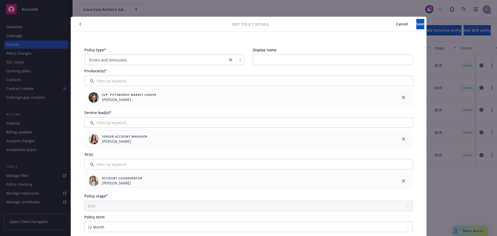
click at [405, 17] on div "Edit policy details Cancel Save" at bounding box center [249, 24] width 356 height 15
click at [417, 21] on button "Save" at bounding box center [421, 24] width 8 height 10
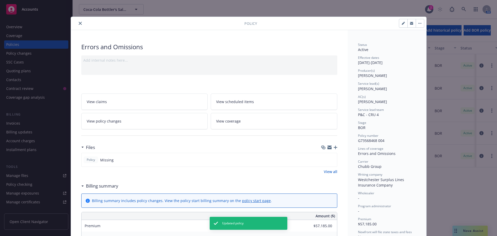
click at [79, 23] on icon "close" at bounding box center [80, 23] width 3 height 3
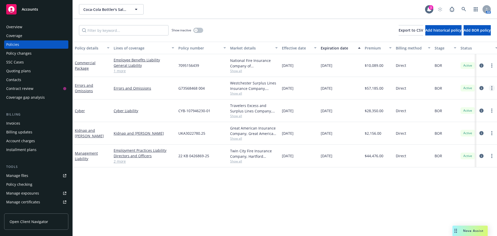
click at [492, 87] on icon "more" at bounding box center [492, 88] width 1 height 4
click at [463, 161] on link "Copy logging email" at bounding box center [464, 161] width 61 height 10
click at [492, 87] on icon "more" at bounding box center [492, 88] width 1 height 4
click at [474, 159] on link "Copy logging email" at bounding box center [464, 161] width 61 height 10
drag, startPoint x: 212, startPoint y: 112, endPoint x: 179, endPoint y: 113, distance: 33.7
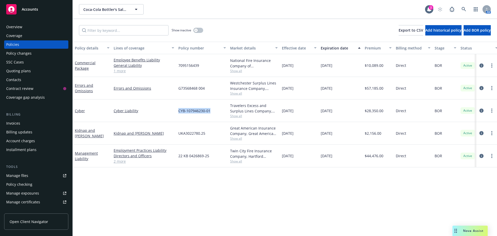
click at [179, 113] on div "CYB-107946230-01" at bounding box center [202, 110] width 52 height 23
copy span "CYB-107946230-01"
click at [491, 110] on link "more" at bounding box center [492, 111] width 6 height 6
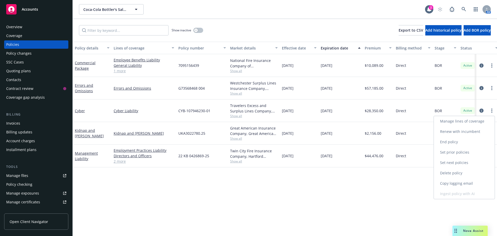
click at [475, 183] on link "Copy logging email" at bounding box center [464, 183] width 61 height 10
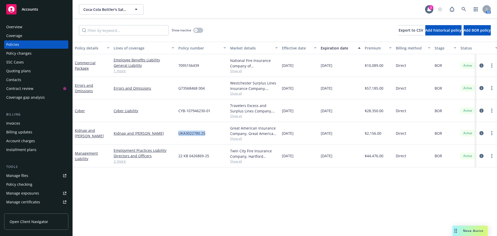
drag, startPoint x: 212, startPoint y: 133, endPoint x: 179, endPoint y: 133, distance: 32.9
click at [179, 133] on div "UKA3022780.25" at bounding box center [202, 133] width 52 height 23
copy span "UKA3022780.25"
click at [492, 132] on circle "more" at bounding box center [492, 131] width 1 height 1
click at [479, 204] on link "Copy logging email" at bounding box center [464, 206] width 61 height 10
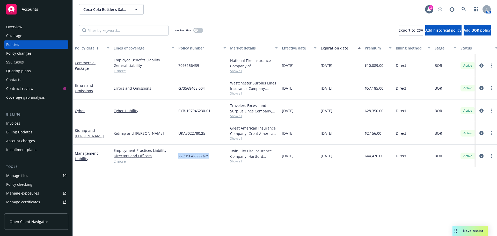
drag, startPoint x: 213, startPoint y: 155, endPoint x: 179, endPoint y: 158, distance: 34.3
click at [179, 158] on div "22 KB 0426869-25" at bounding box center [202, 156] width 52 height 23
copy span "22 KB 0426869-25"
click at [492, 155] on icon "more" at bounding box center [492, 156] width 1 height 4
click at [481, 141] on link "Copy logging email" at bounding box center [466, 139] width 61 height 10
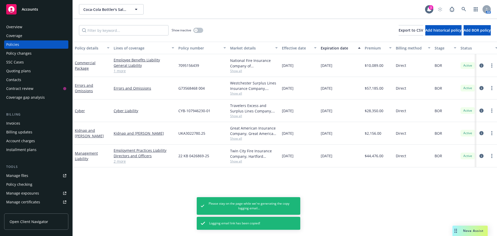
click at [378, 185] on div "Policy details Lines of coverage Policy number Market details Effective date Ex…" at bounding box center [285, 139] width 425 height 194
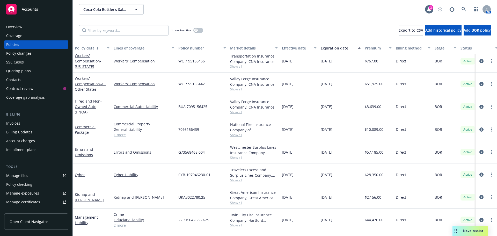
scroll to position [25, 0]
click at [31, 7] on span "Accounts" at bounding box center [30, 9] width 16 height 4
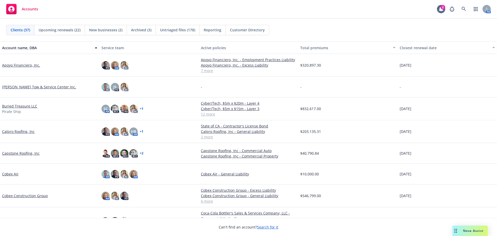
scroll to position [78, 0]
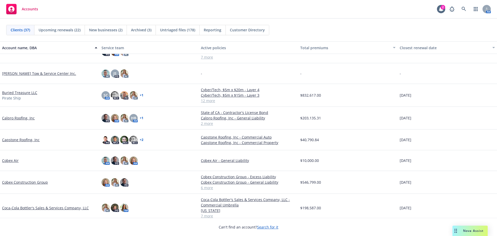
click at [21, 119] on link "Calpro Roofing, Inc" at bounding box center [18, 117] width 33 height 5
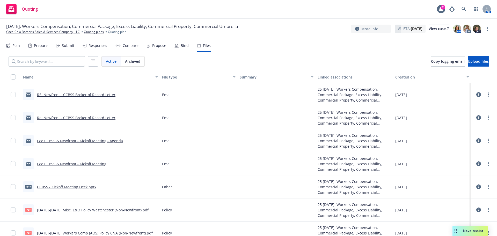
scroll to position [26, 0]
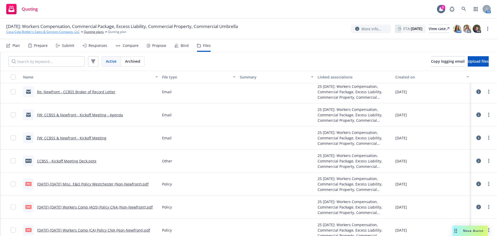
click at [42, 31] on link "Coca-Cola Bottler's Sales & Services Company, LLC" at bounding box center [43, 32] width 74 height 5
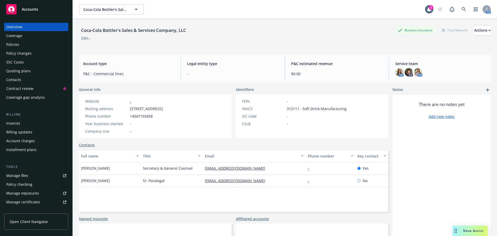
click at [35, 42] on div "Policies" at bounding box center [36, 44] width 60 height 8
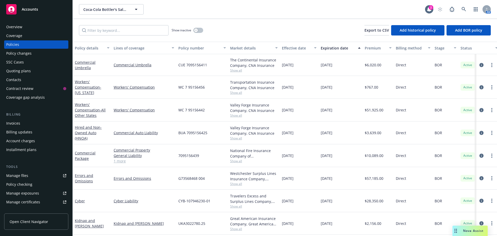
click at [37, 8] on span "Accounts" at bounding box center [30, 9] width 16 height 4
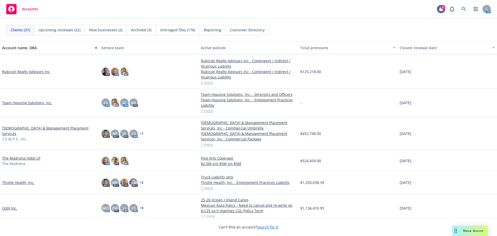
scroll to position [629, 0]
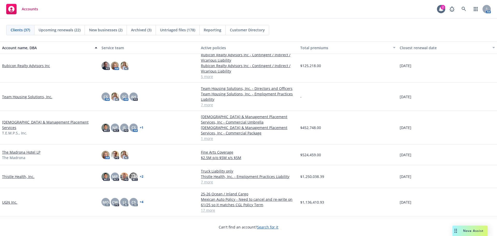
click at [24, 152] on link "The Madrona Hotel LP" at bounding box center [21, 151] width 38 height 5
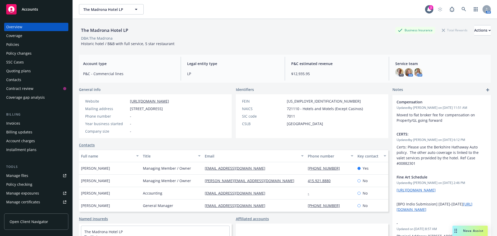
click at [33, 180] on div "Manage files Policy checking Manage exposures Manage certificates Manage claims…" at bounding box center [36, 207] width 64 height 70
click at [34, 177] on link "Manage files" at bounding box center [36, 176] width 64 height 8
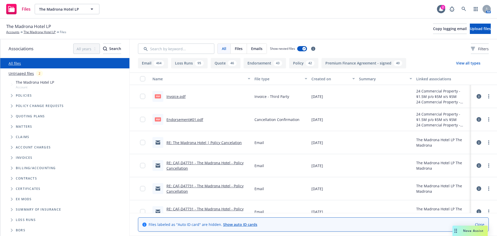
click at [172, 97] on link "Invoice.pdf" at bounding box center [176, 96] width 19 height 5
